Goal: Information Seeking & Learning: Learn about a topic

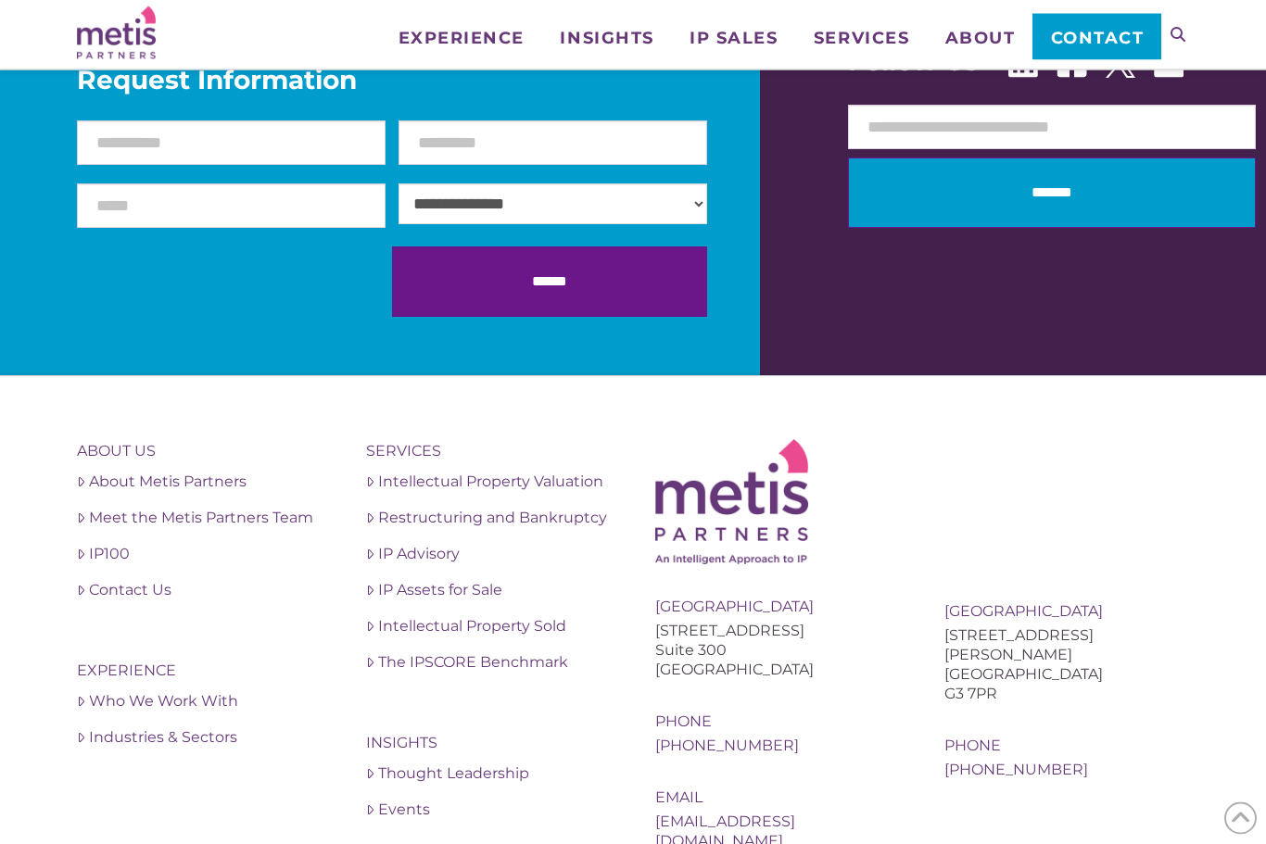
scroll to position [1839, 0]
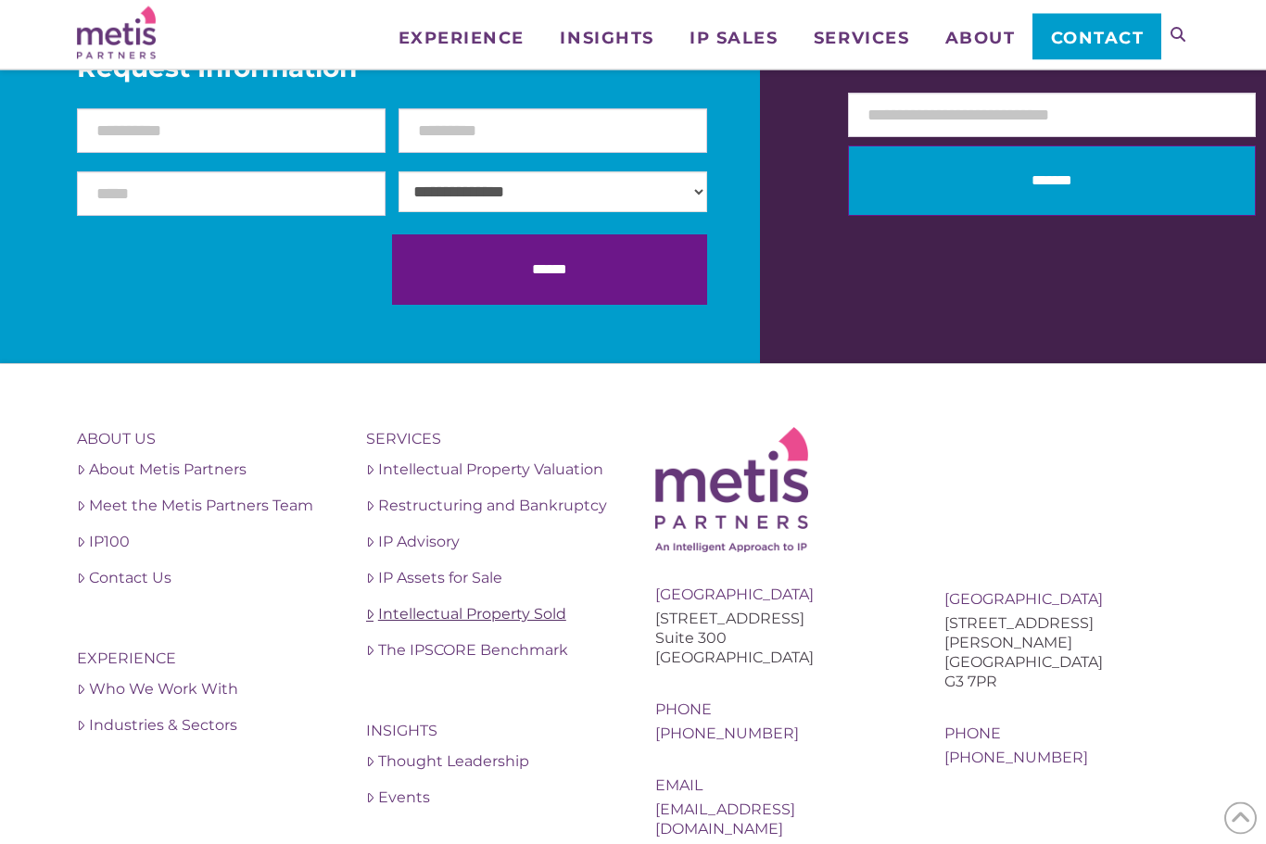
click at [544, 604] on link "Intellectual Property Sold" at bounding box center [488, 615] width 245 height 22
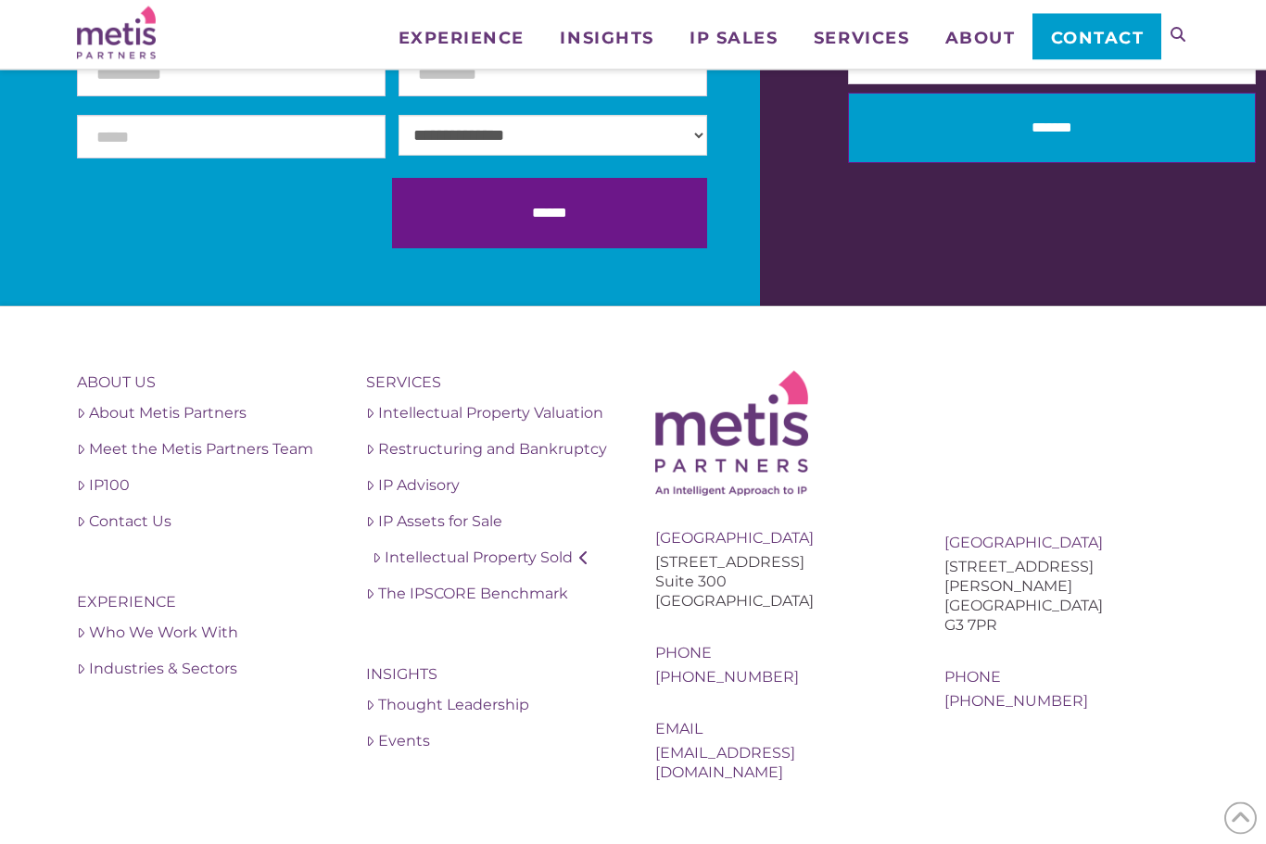
scroll to position [2731, 0]
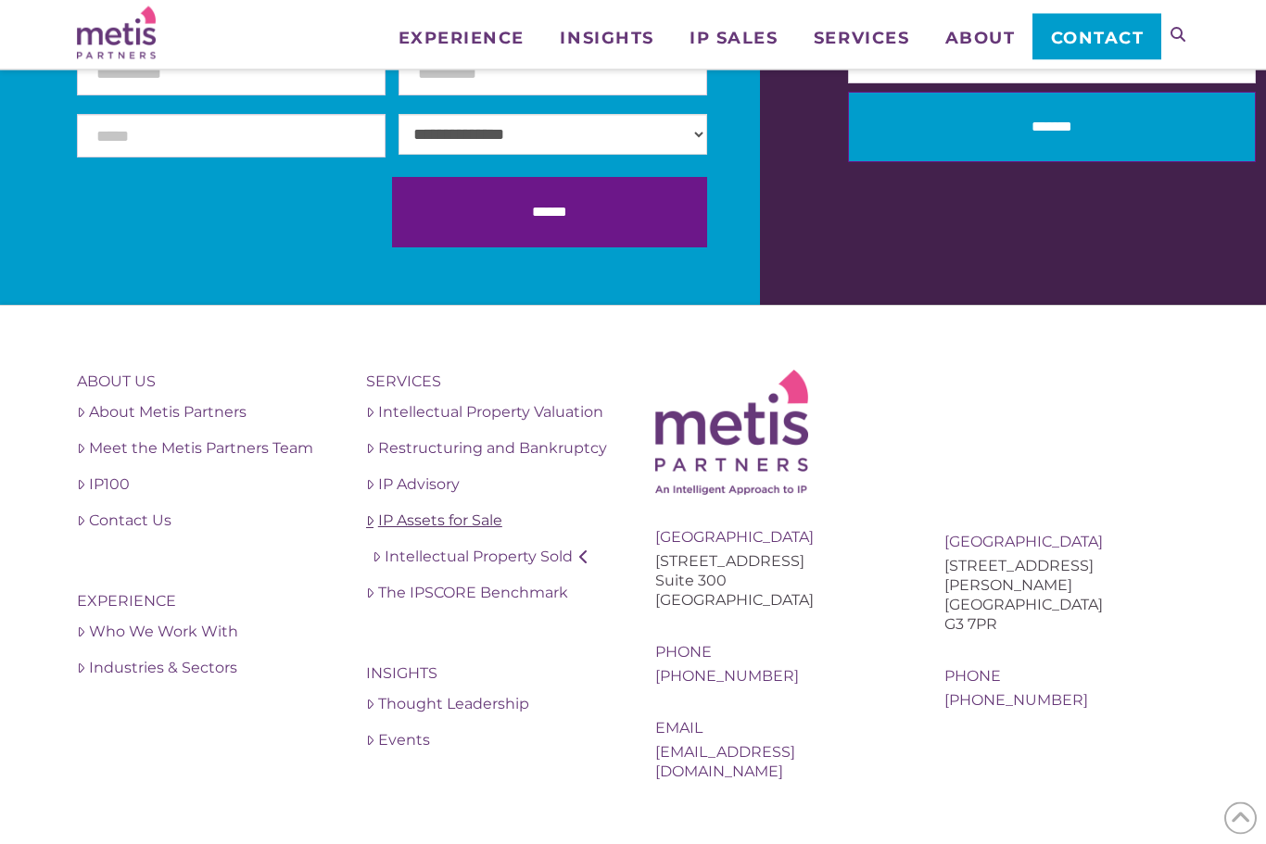
click at [498, 515] on link "IP Assets for Sale" at bounding box center [488, 522] width 245 height 22
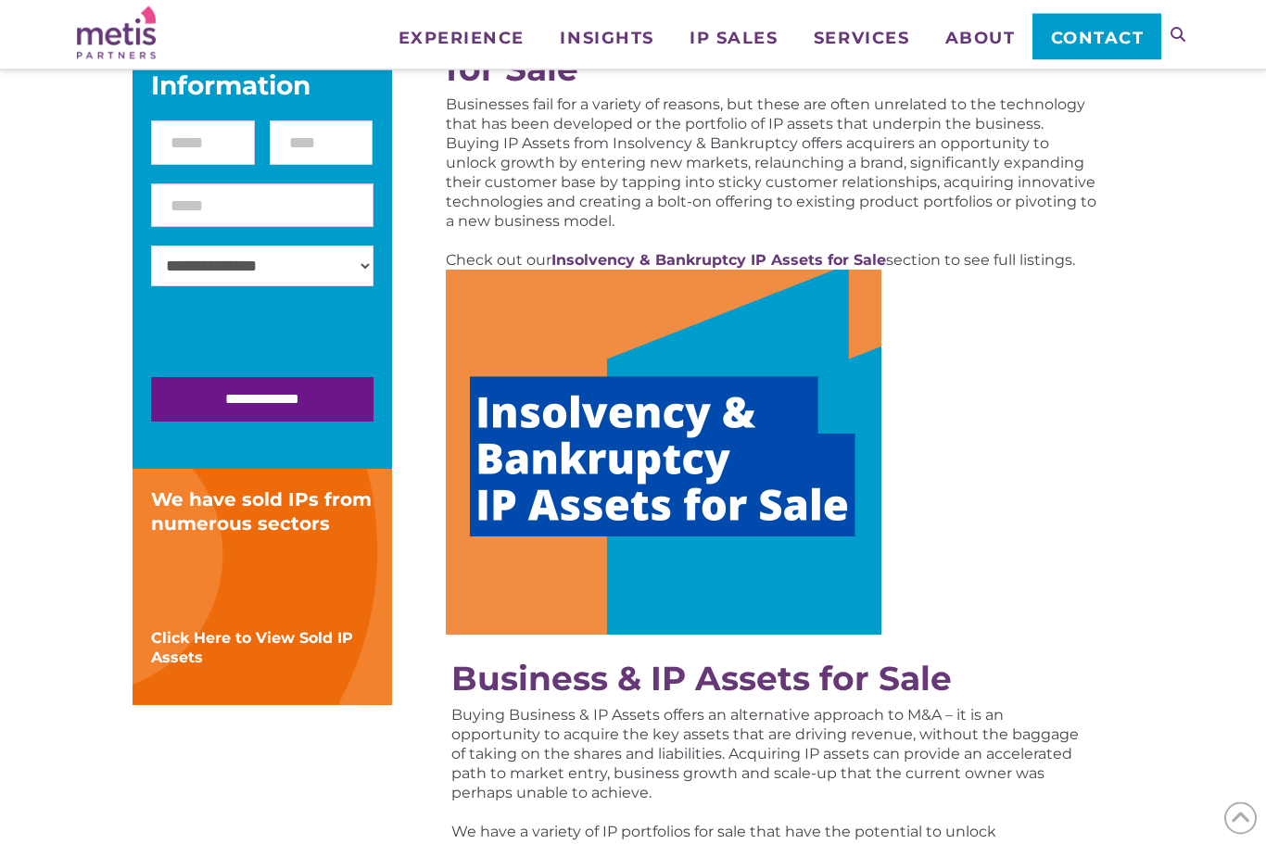
scroll to position [337, 0]
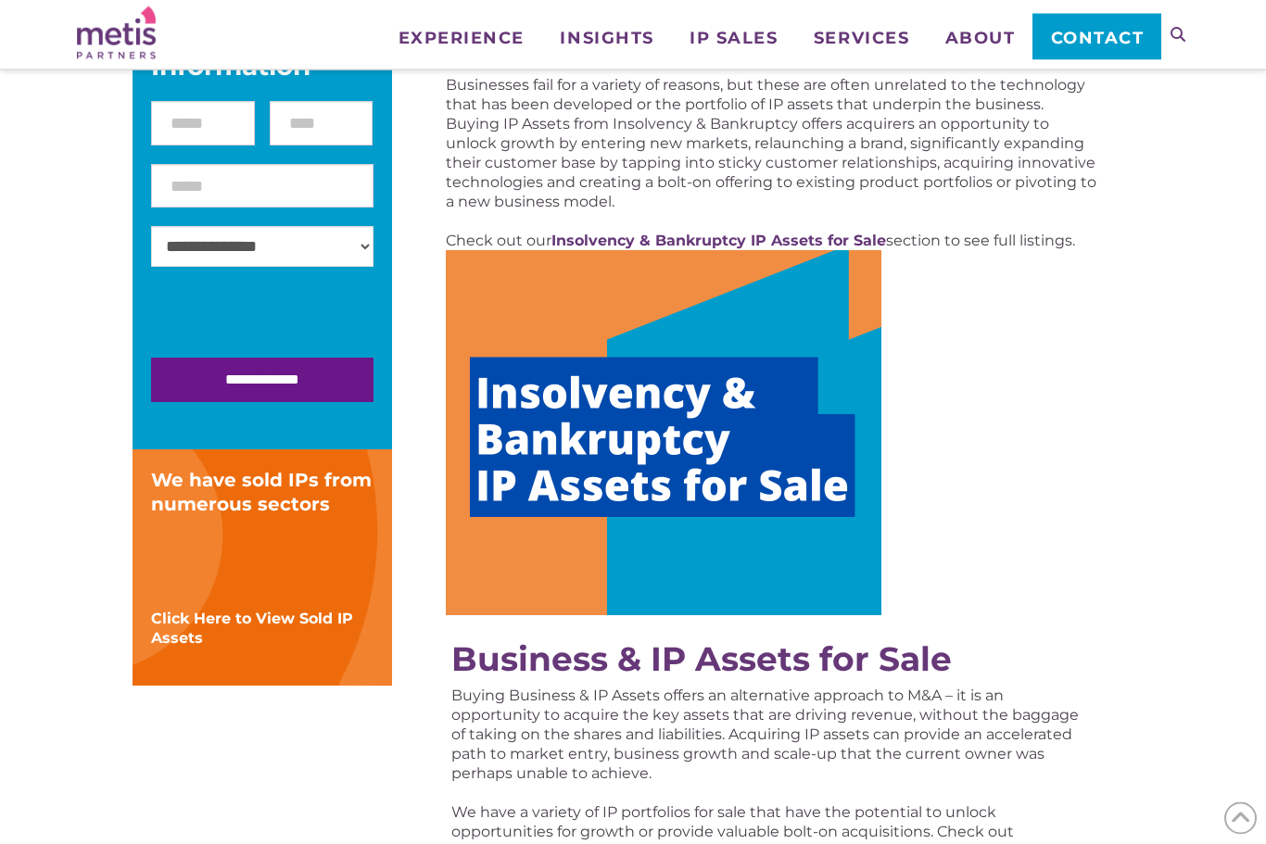
click at [746, 419] on img at bounding box center [664, 433] width 436 height 365
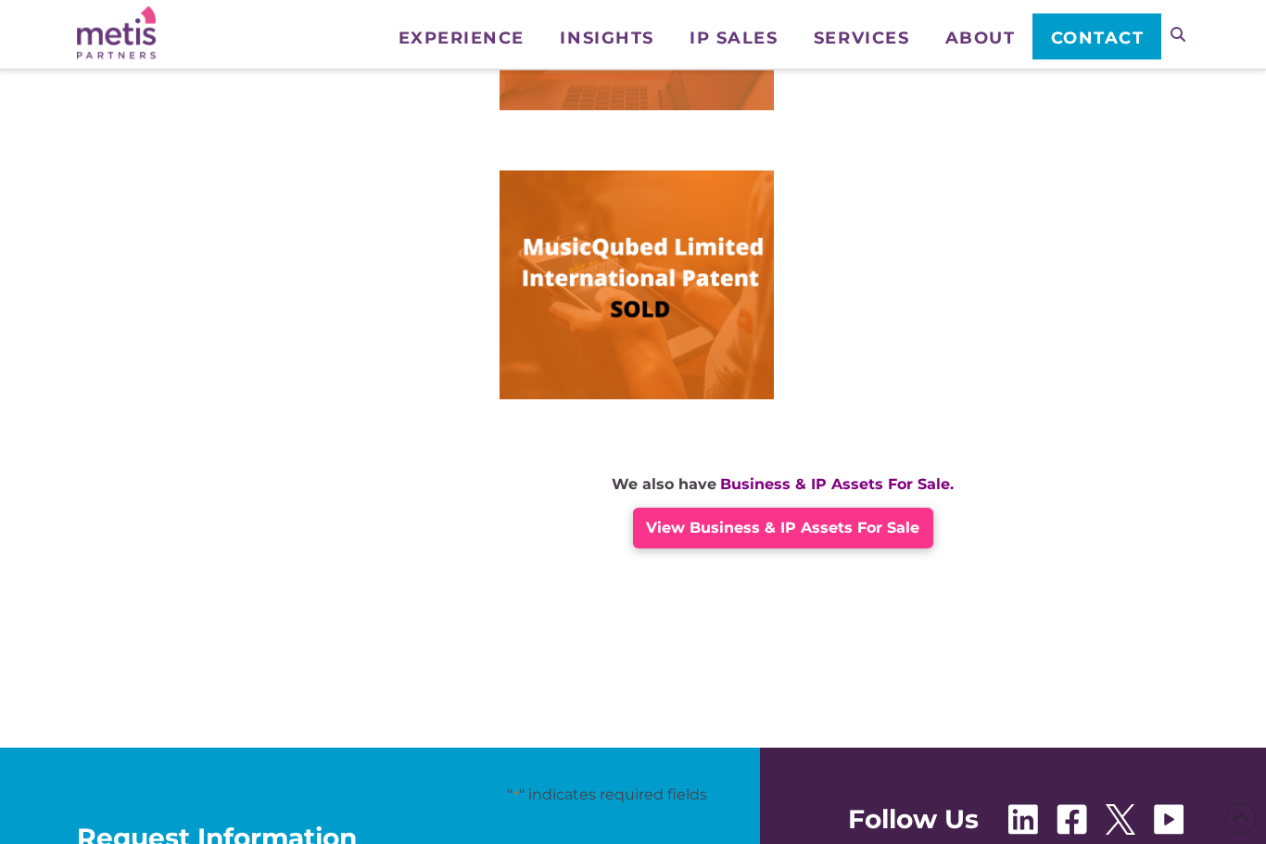
scroll to position [1351, 0]
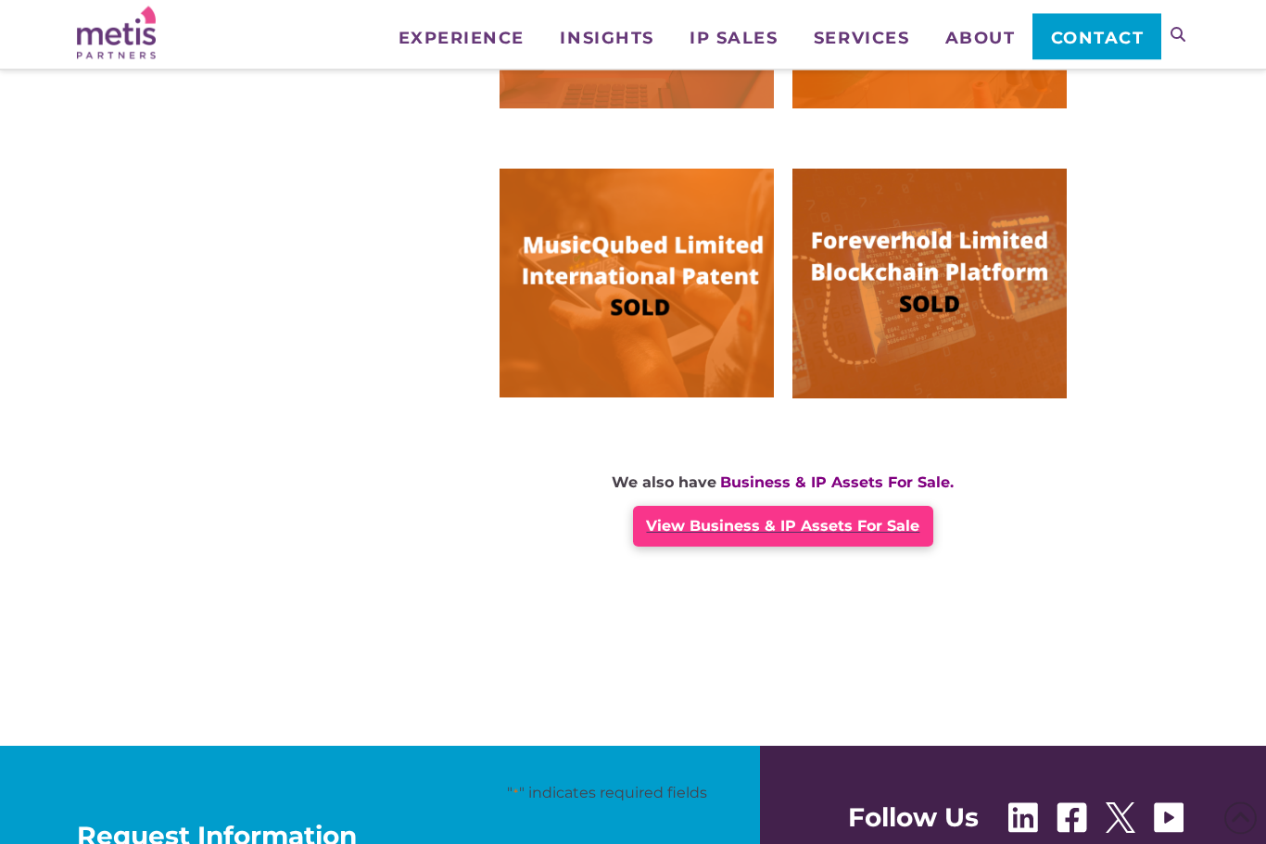
click at [858, 534] on span "View Business & IP Assets For Sale" at bounding box center [782, 527] width 273 height 18
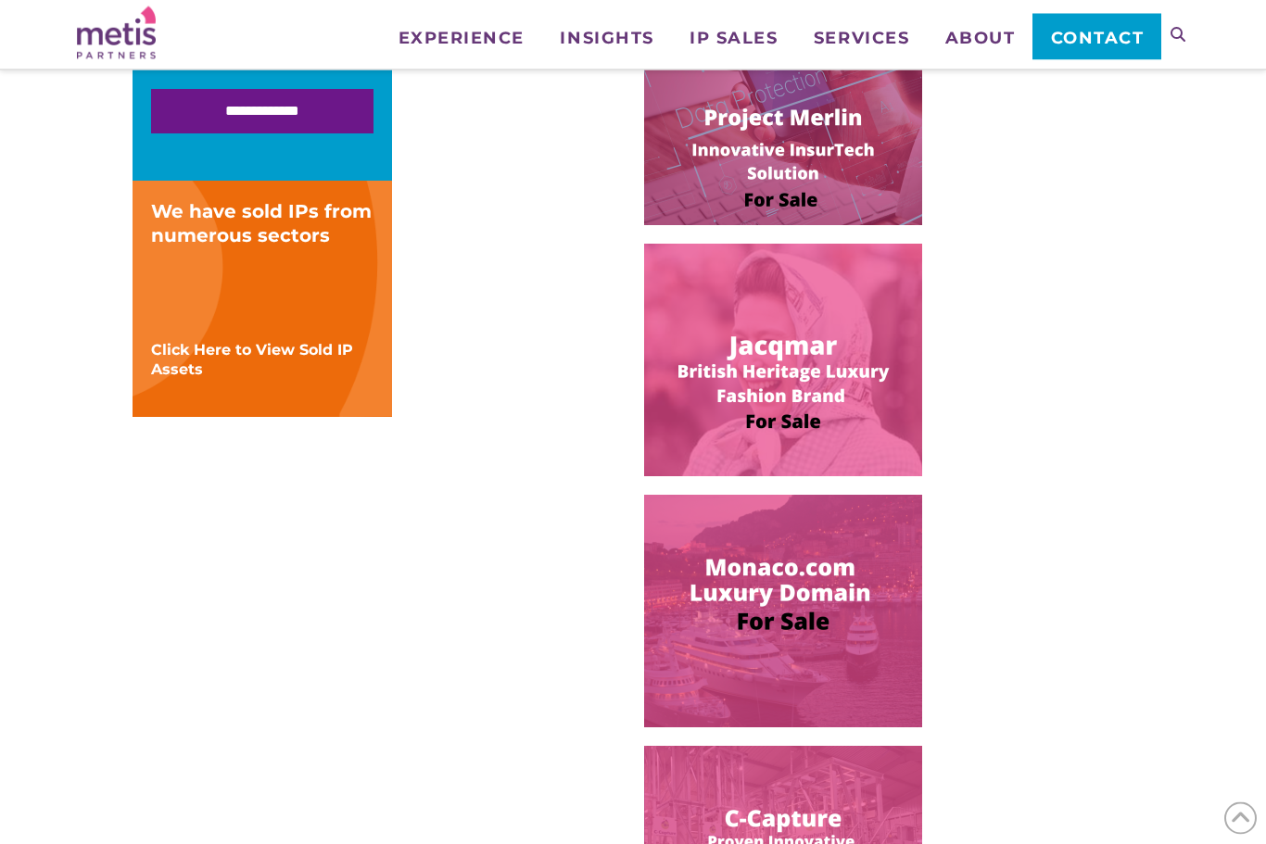
scroll to position [686, 0]
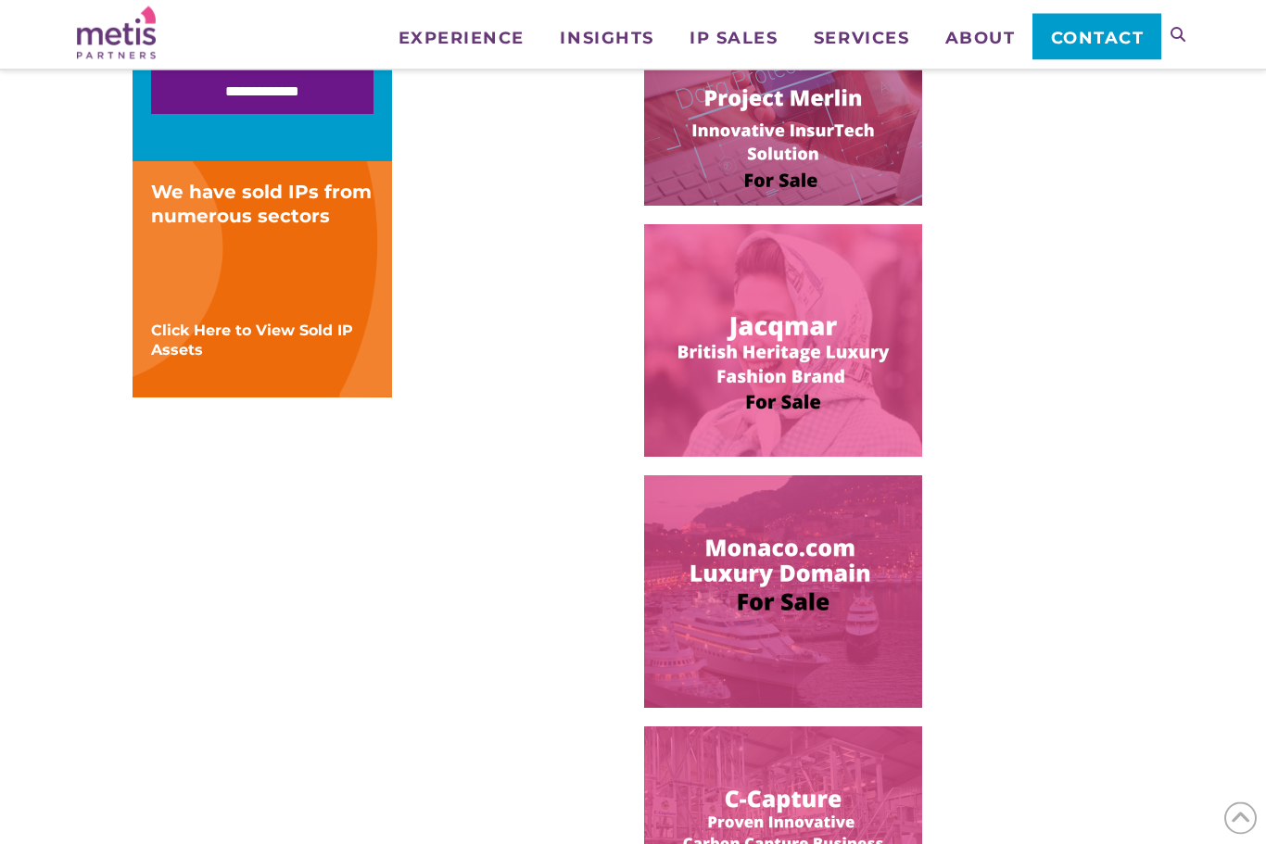
click at [868, 314] on img at bounding box center [783, 341] width 278 height 233
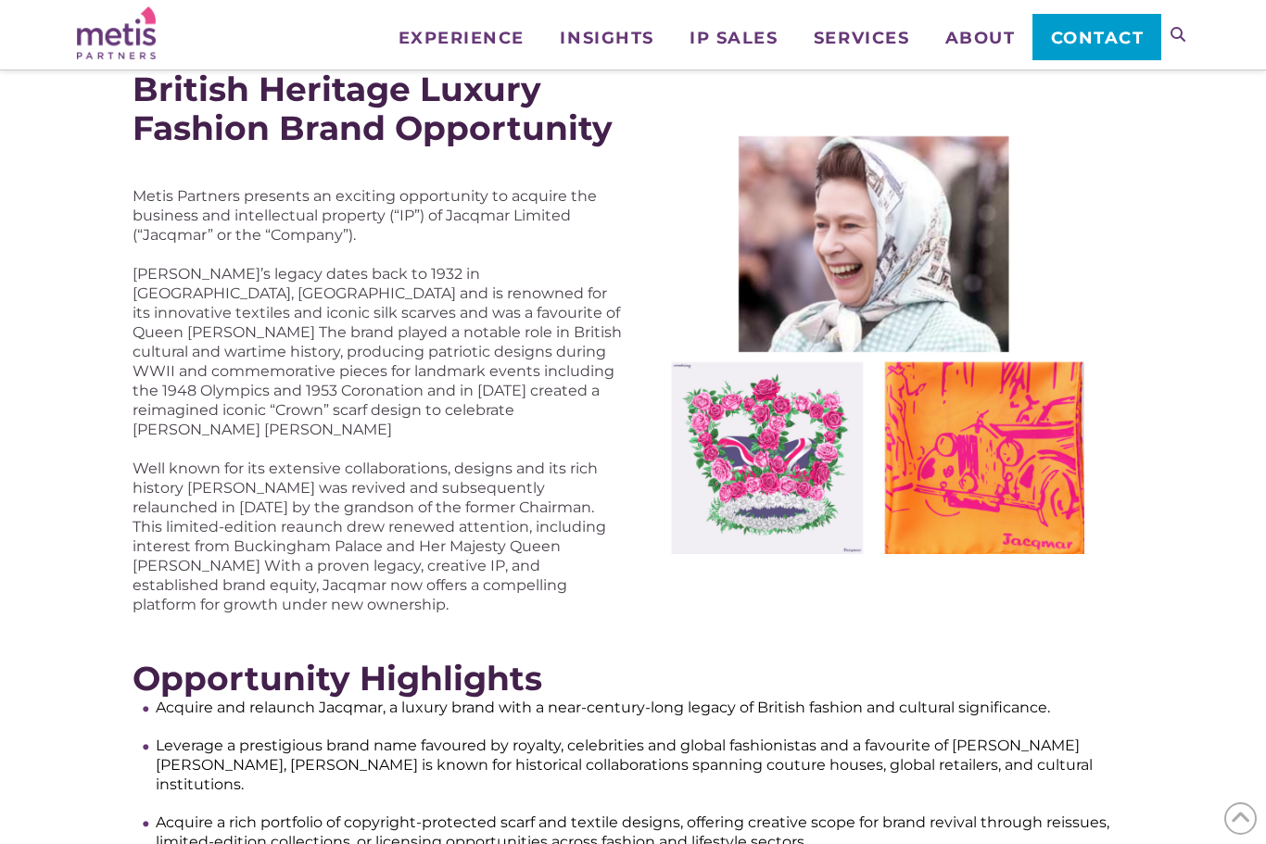
scroll to position [277, 0]
